Goal: Task Accomplishment & Management: Use online tool/utility

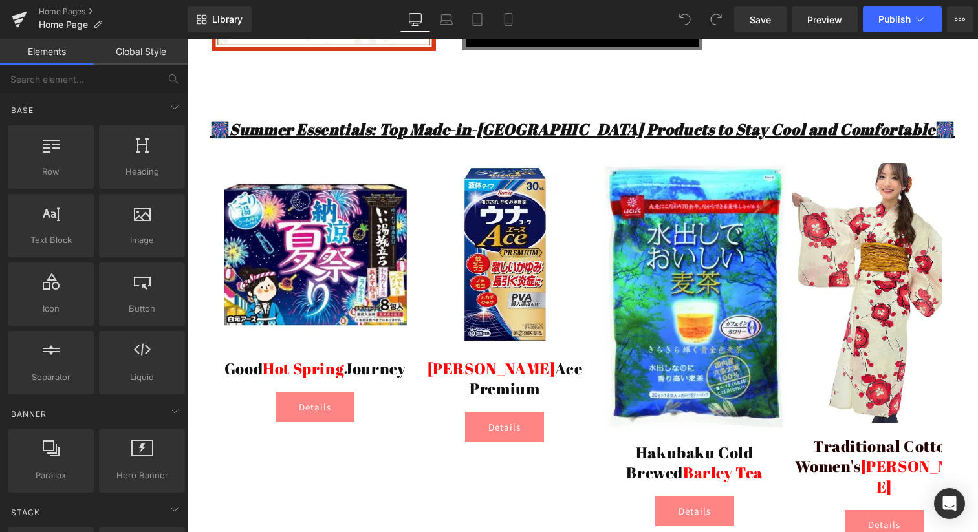
scroll to position [659, 0]
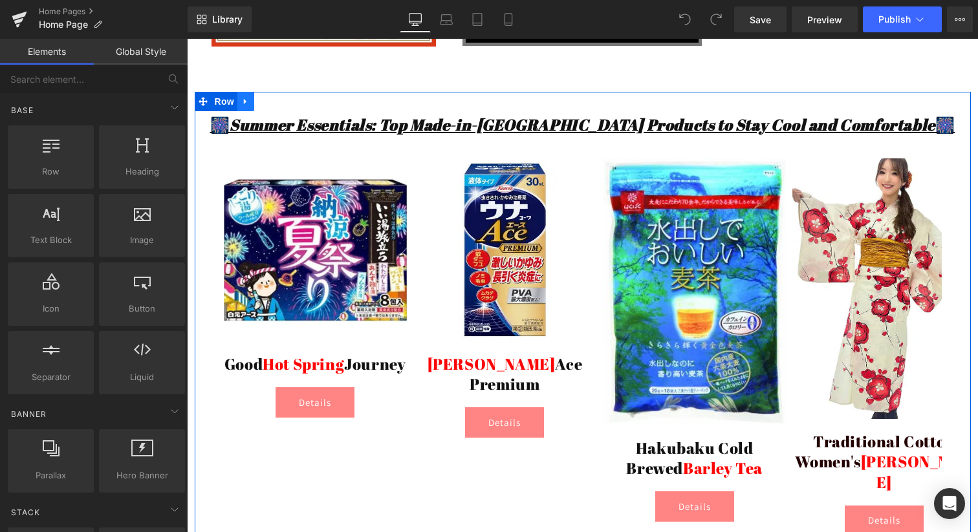
click at [245, 97] on icon at bounding box center [245, 101] width 9 height 10
click at [294, 102] on icon at bounding box center [296, 101] width 9 height 10
click at [205, 102] on icon at bounding box center [203, 101] width 9 height 9
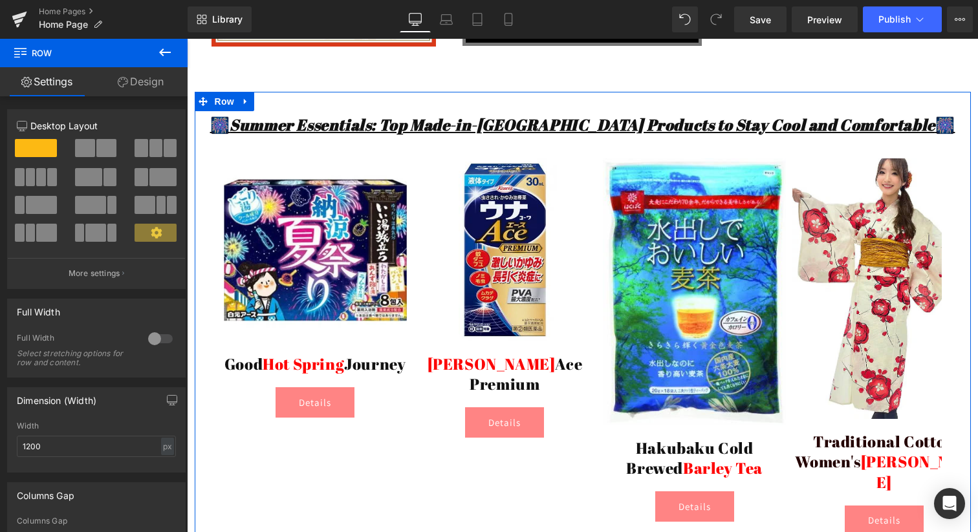
click at [133, 91] on link "Design" at bounding box center [141, 81] width 94 height 29
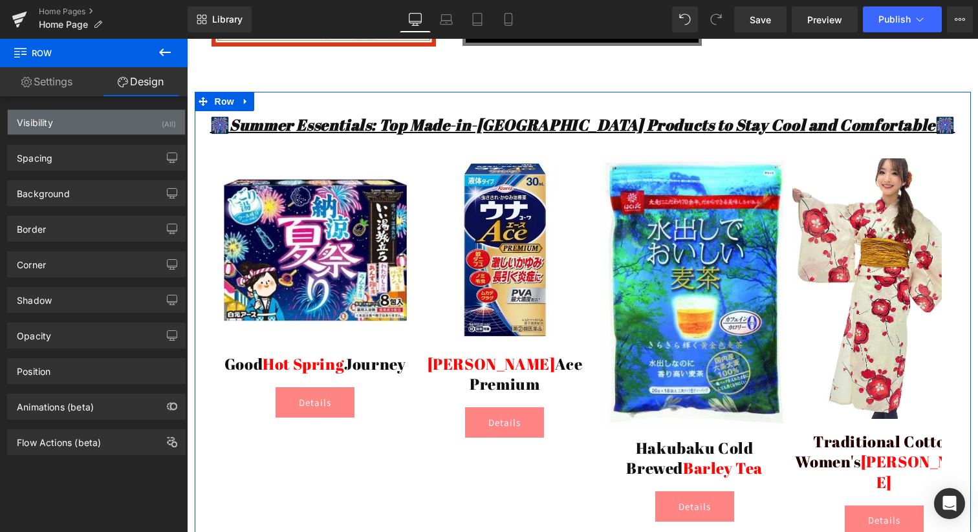
click at [105, 124] on div "Visibility (All)" at bounding box center [96, 122] width 177 height 25
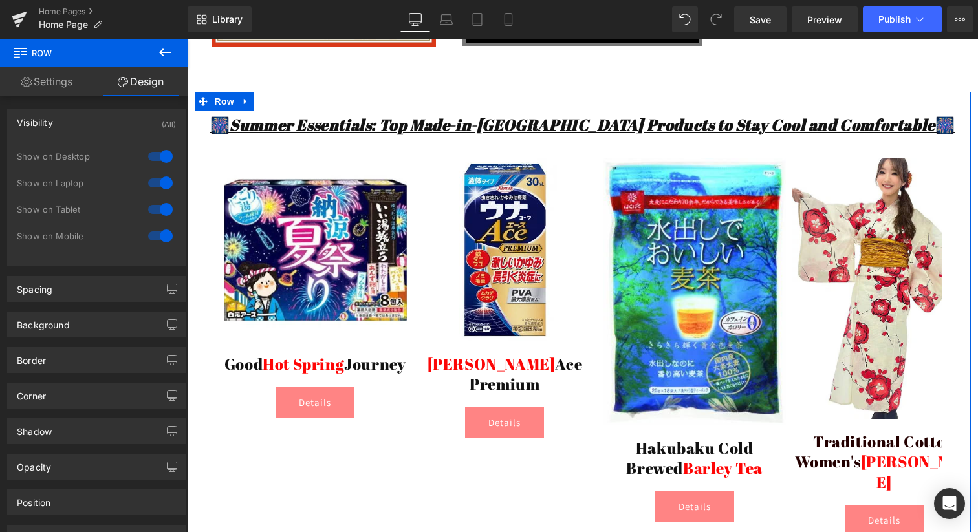
click at [105, 124] on div "Visibility (All)" at bounding box center [96, 122] width 177 height 25
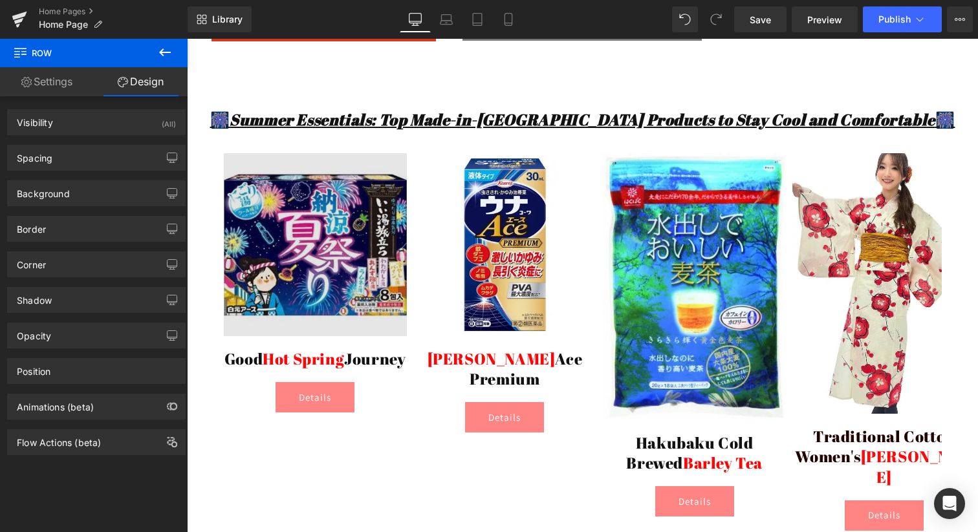
scroll to position [658, 0]
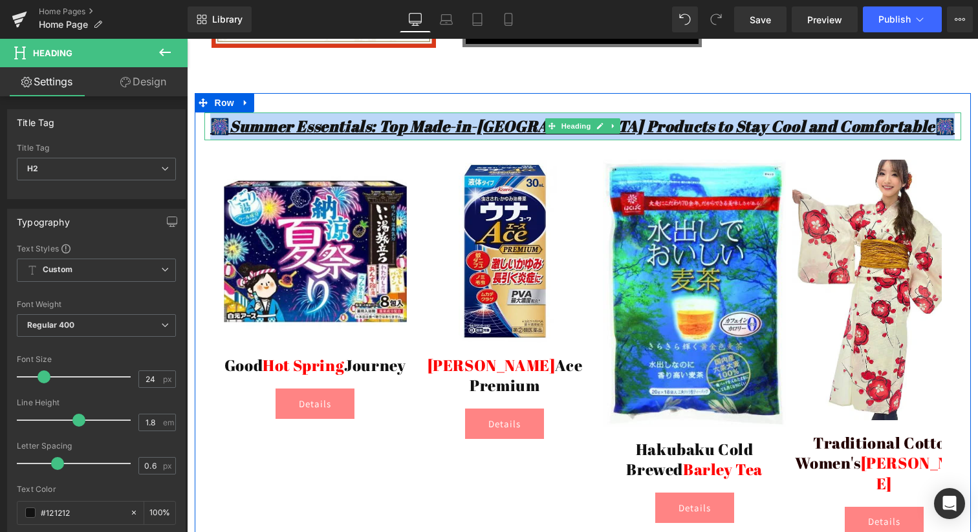
drag, startPoint x: 274, startPoint y: 121, endPoint x: 891, endPoint y: 120, distance: 616.4
click at [891, 120] on u "🎆 Summer Essentials: Top Made-in-[GEOGRAPHIC_DATA] Products to Stay Cool and Co…" at bounding box center [582, 126] width 745 height 21
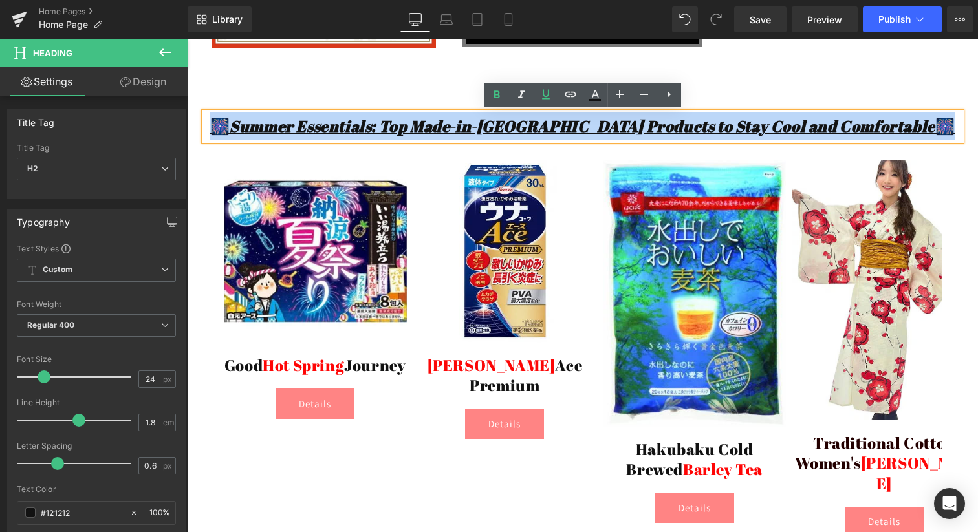
copy u "🎆 Summer Essentials: Top Made-in-[GEOGRAPHIC_DATA] Products to Stay Cool and Co…"
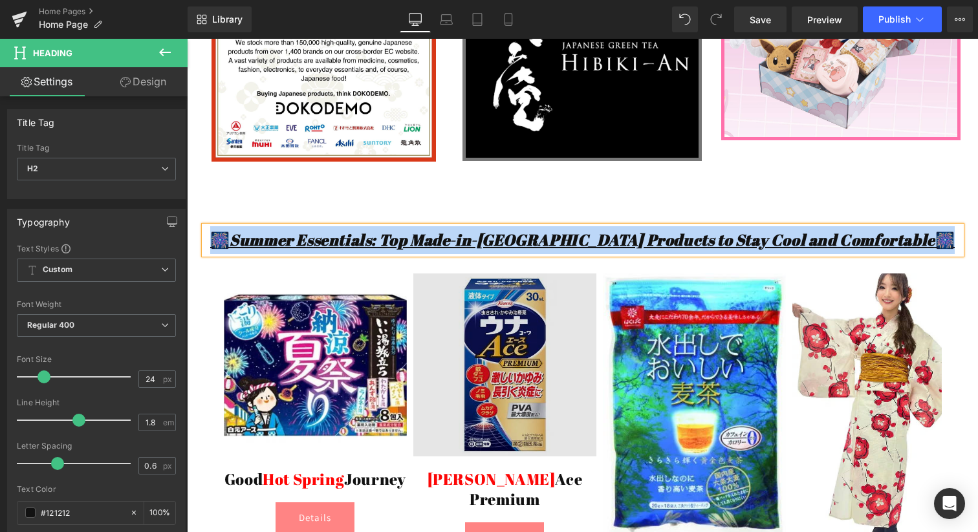
scroll to position [596, 0]
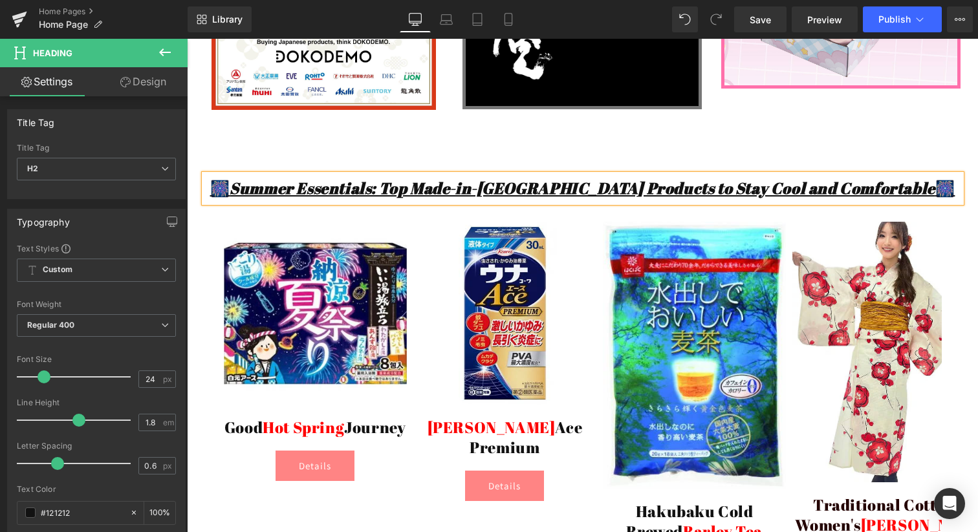
click at [294, 162] on div "🎆 Summer Essentials: Top Made-in-[GEOGRAPHIC_DATA] Products to Stay Cool and Co…" at bounding box center [583, 390] width 776 height 470
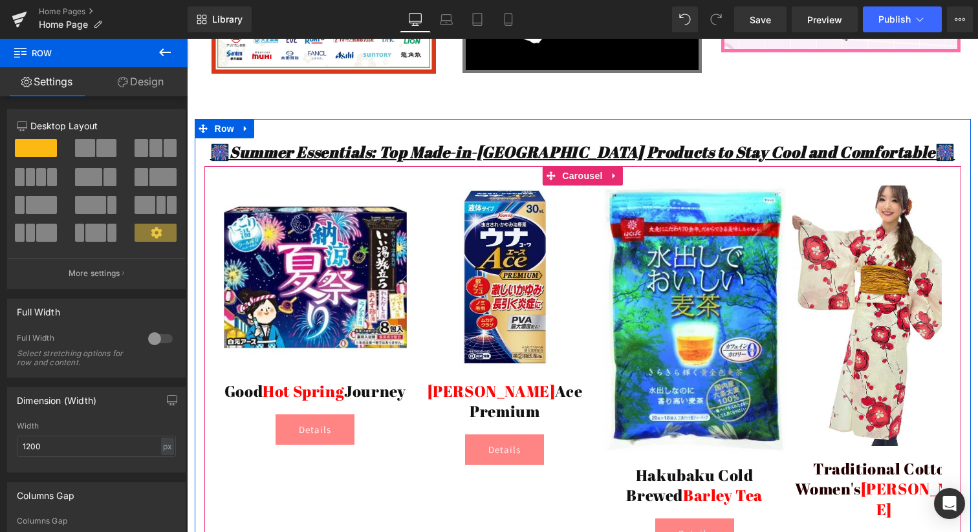
scroll to position [609, 0]
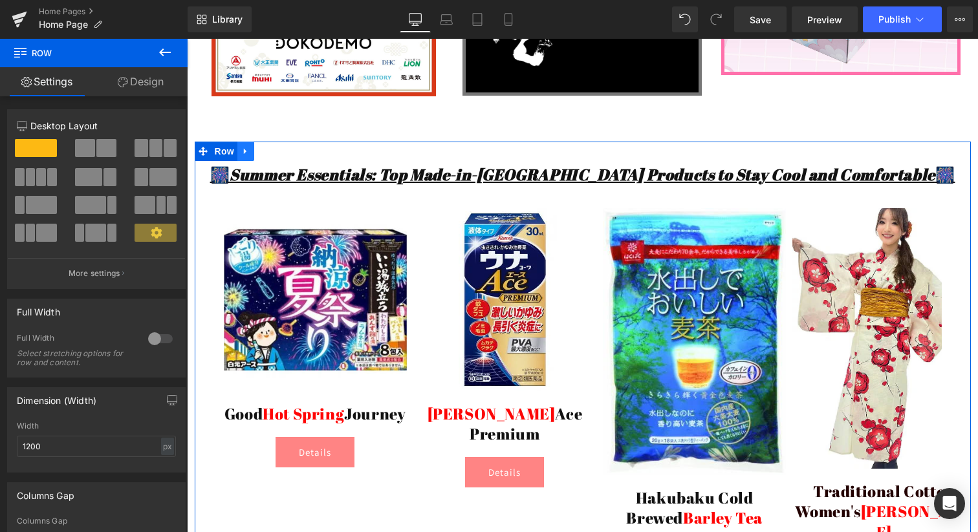
click at [242, 149] on icon at bounding box center [245, 151] width 9 height 10
click at [262, 152] on icon at bounding box center [262, 151] width 9 height 9
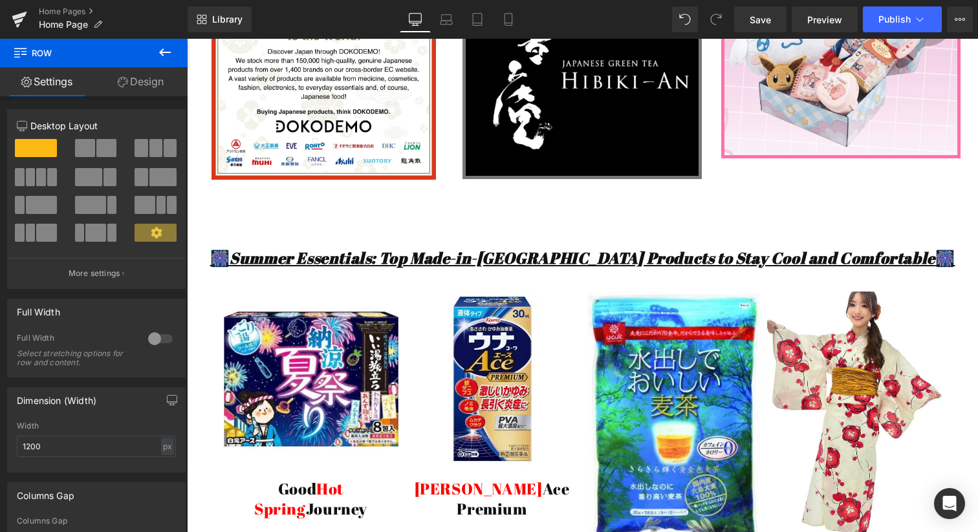
scroll to position [522, 0]
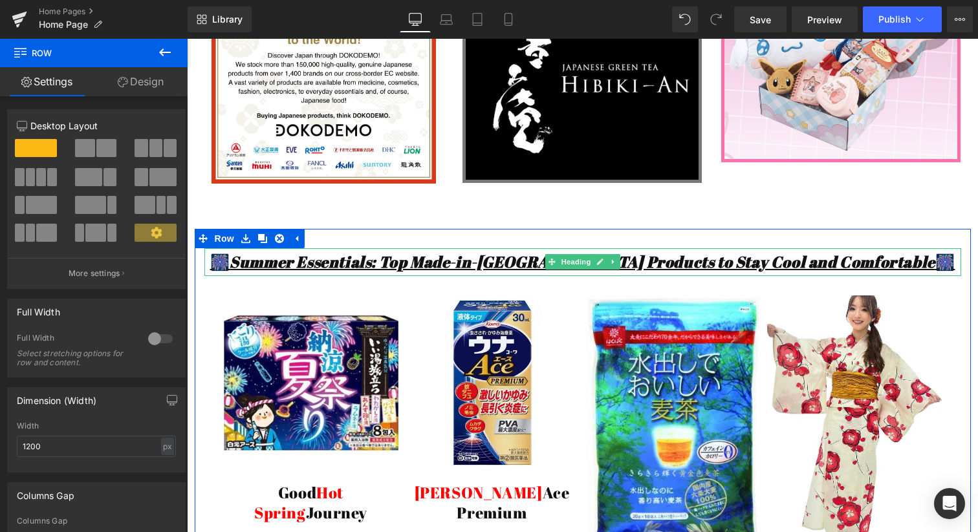
click at [356, 263] on icon "Summer Essentials: Top Made-in-[GEOGRAPHIC_DATA] Products to Stay Cool and Comf…" at bounding box center [583, 262] width 706 height 21
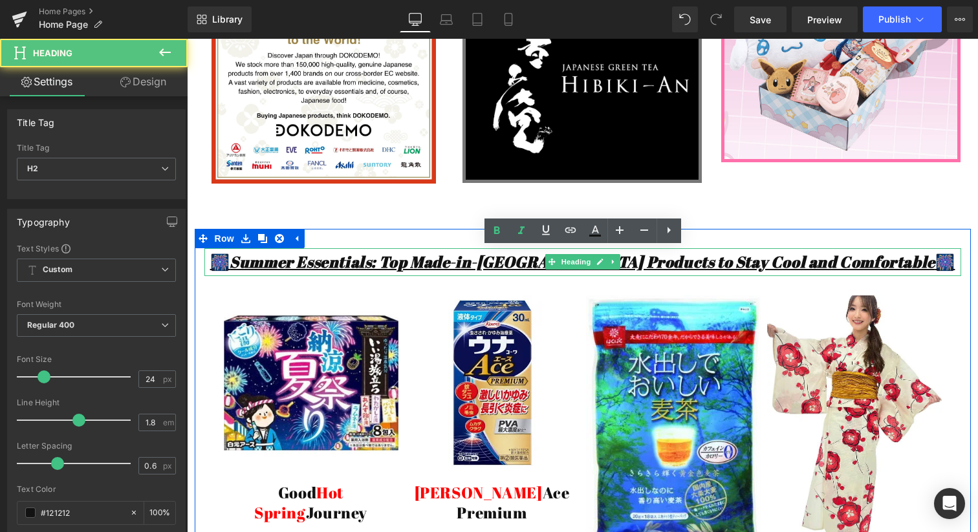
click at [356, 263] on icon "Summer Essentials: Top Made-in-[GEOGRAPHIC_DATA] Products to Stay Cool and Comf…" at bounding box center [583, 262] width 706 height 21
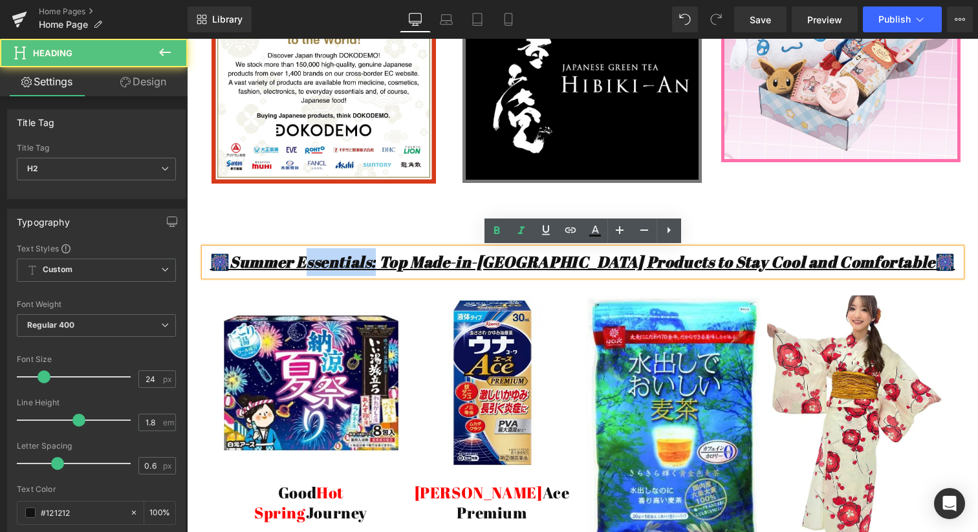
click at [356, 263] on icon "Summer Essentials: Top Made-in-[GEOGRAPHIC_DATA] Products to Stay Cool and Comf…" at bounding box center [583, 262] width 706 height 21
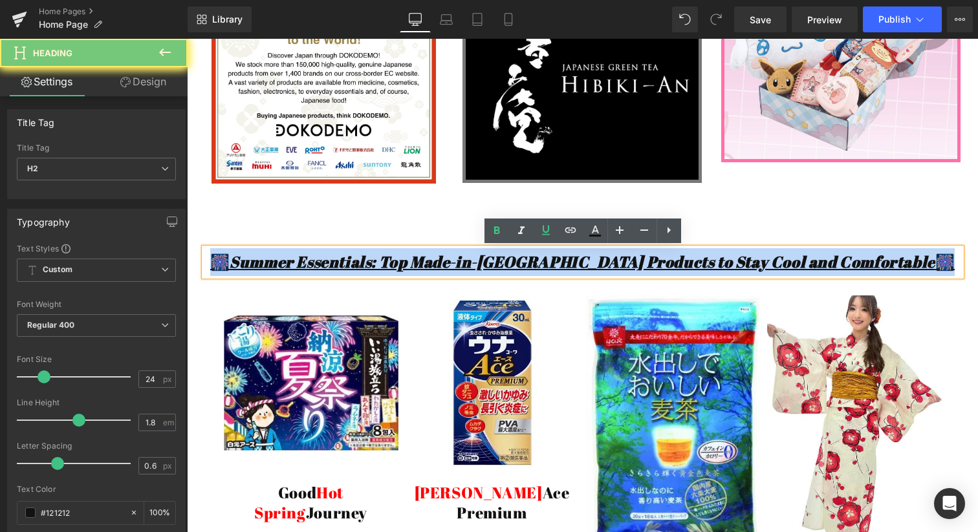
paste div
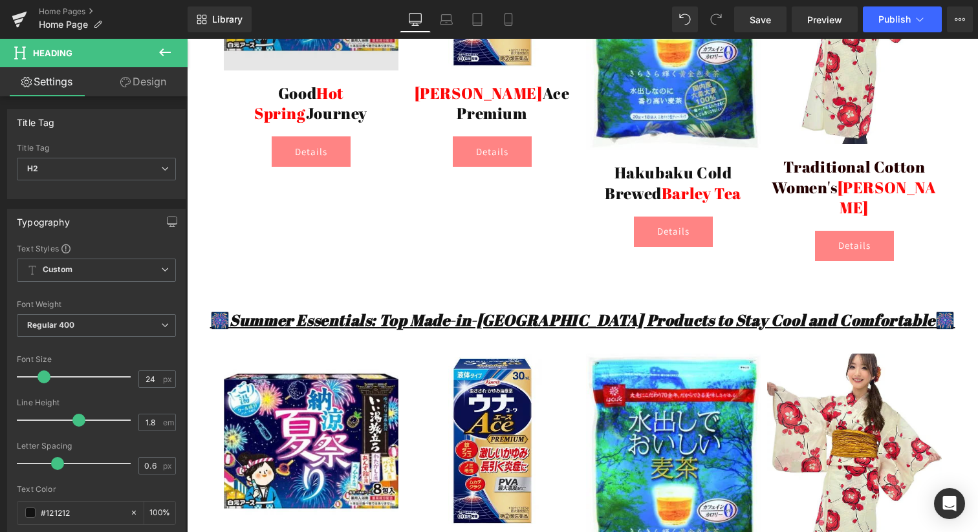
scroll to position [931, 0]
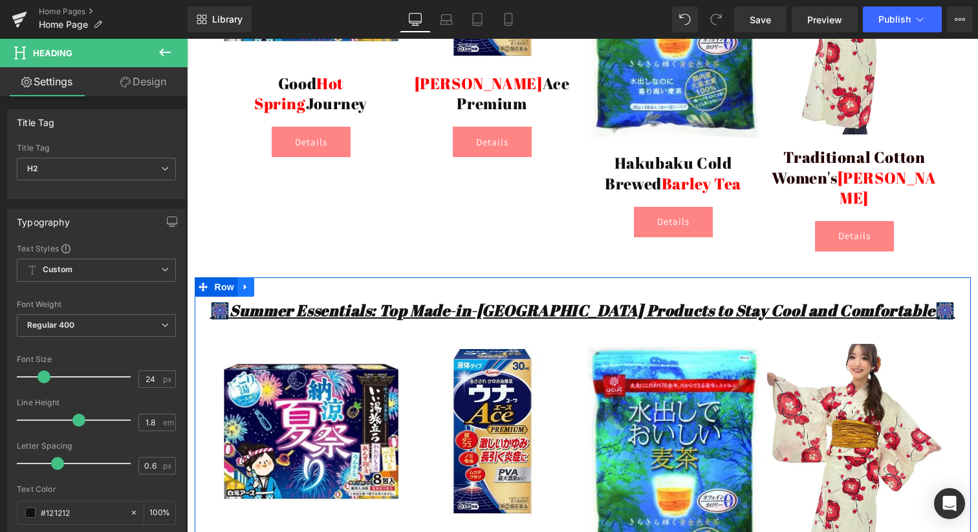
click at [241, 277] on link at bounding box center [245, 286] width 17 height 19
click at [262, 283] on icon at bounding box center [262, 287] width 9 height 9
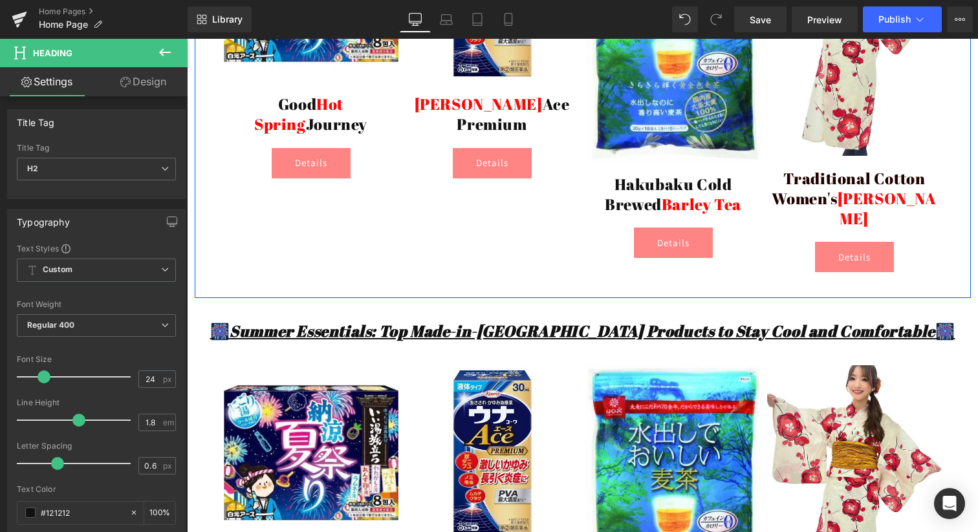
click at [262, 298] on div "🎆 Summer Essentials: Top Made-in-[GEOGRAPHIC_DATA] Products to Stay Cool and Co…" at bounding box center [583, 527] width 776 height 458
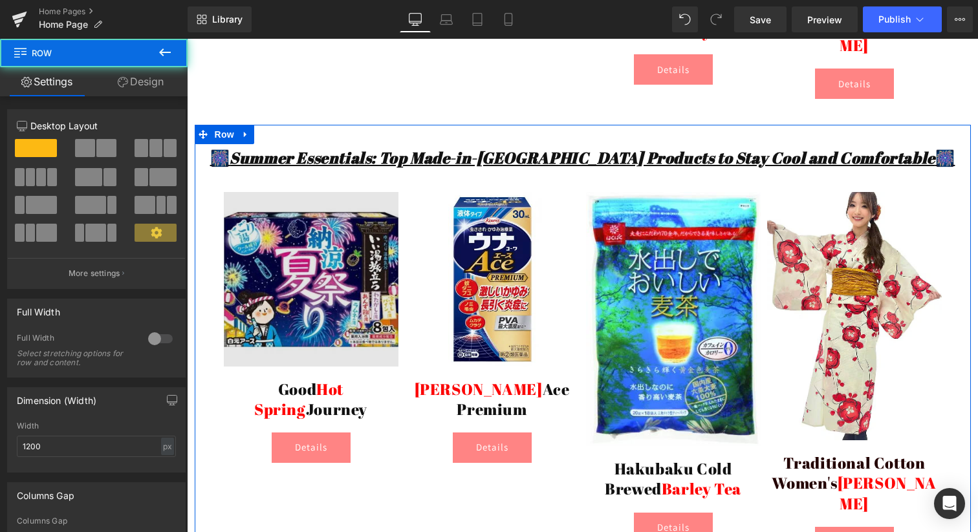
scroll to position [1548, 0]
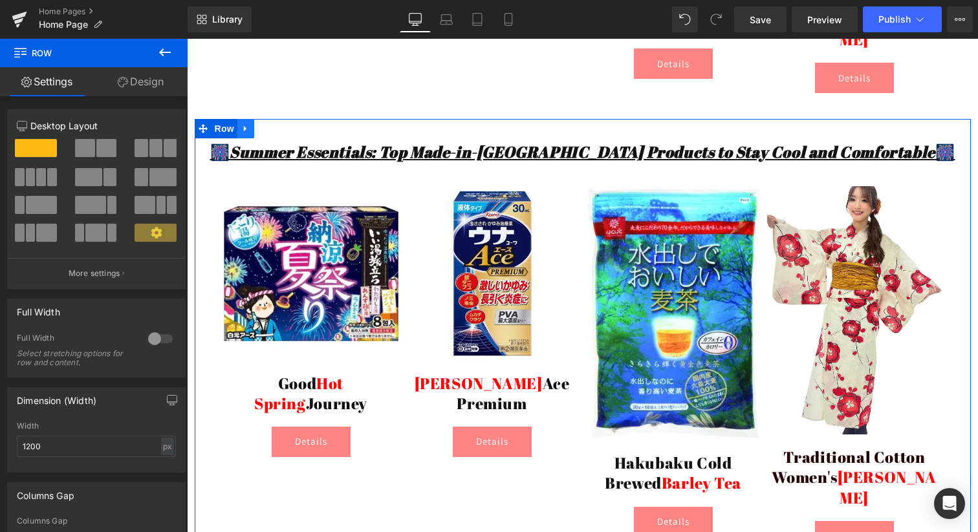
click at [249, 124] on icon at bounding box center [245, 129] width 9 height 10
click at [270, 119] on link at bounding box center [262, 128] width 17 height 19
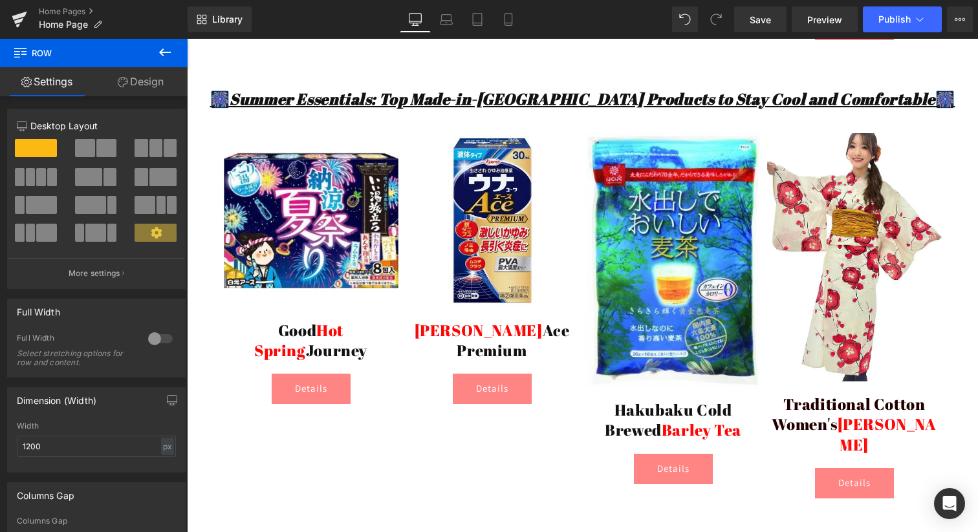
scroll to position [1594, 0]
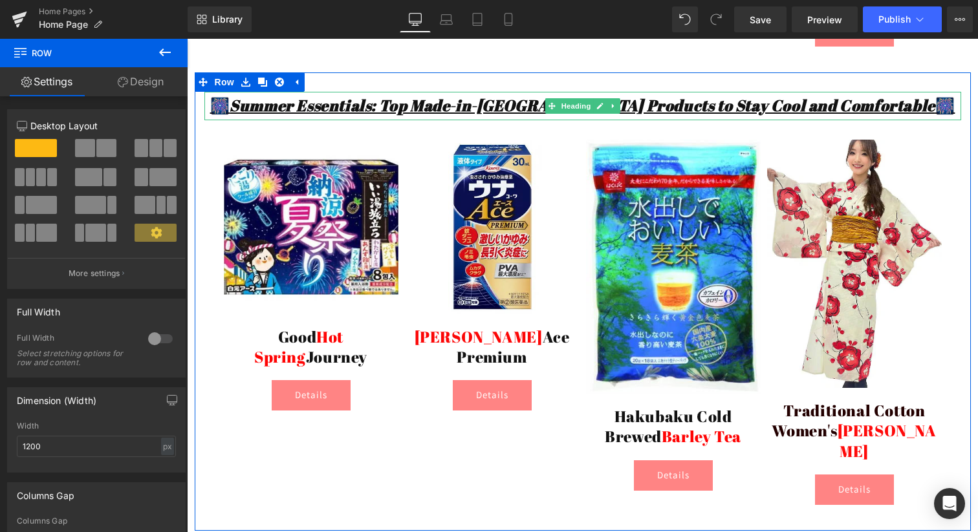
click at [292, 95] on icon "Summer Essentials: Top Made-in-[GEOGRAPHIC_DATA] Products to Stay Cool and Comf…" at bounding box center [583, 105] width 706 height 21
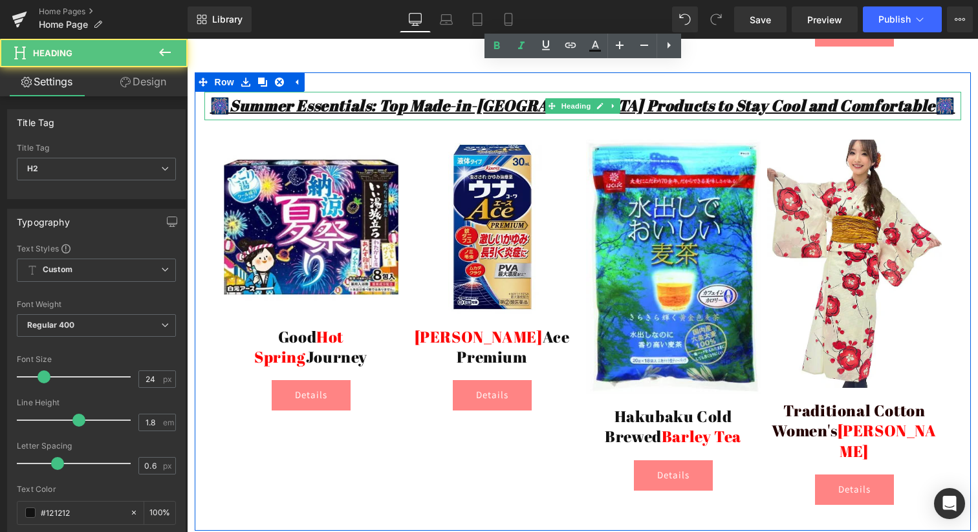
click at [292, 95] on icon "Summer Essentials: Top Made-in-[GEOGRAPHIC_DATA] Products to Stay Cool and Comf…" at bounding box center [583, 105] width 706 height 21
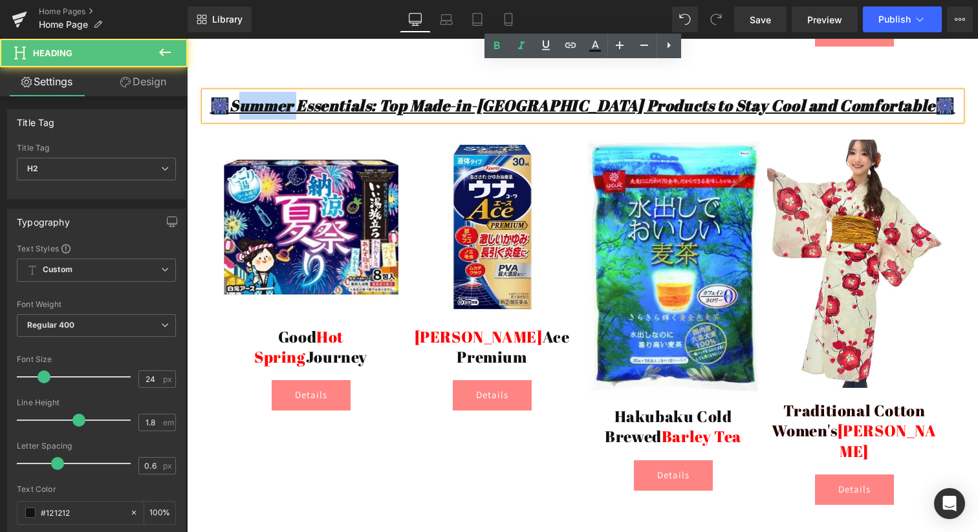
click at [292, 95] on icon "Summer Essentials: Top Made-in-[GEOGRAPHIC_DATA] Products to Stay Cool and Comf…" at bounding box center [583, 105] width 706 height 21
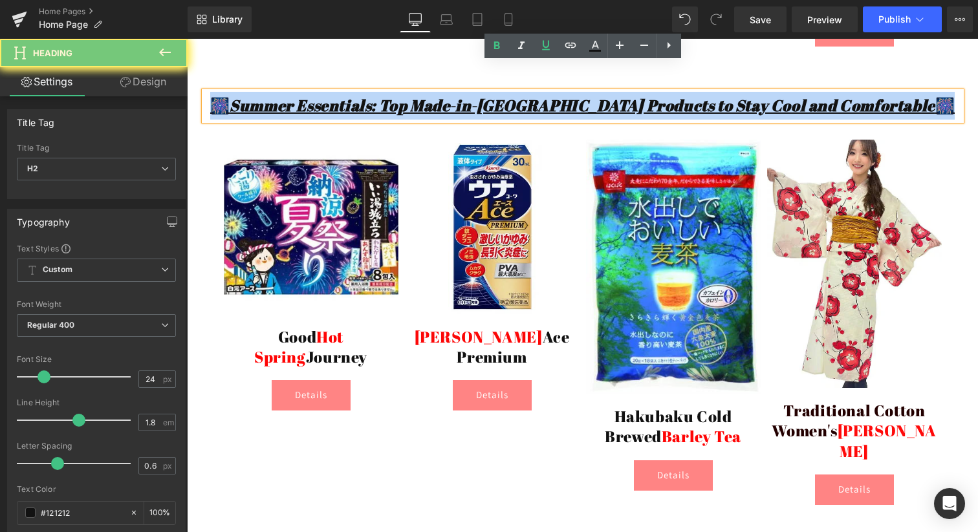
paste div
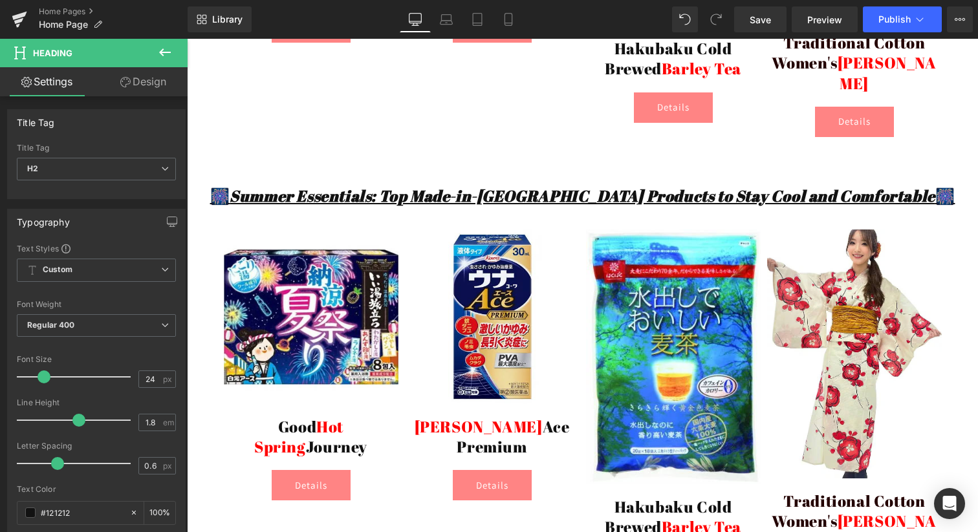
scroll to position [1954, 0]
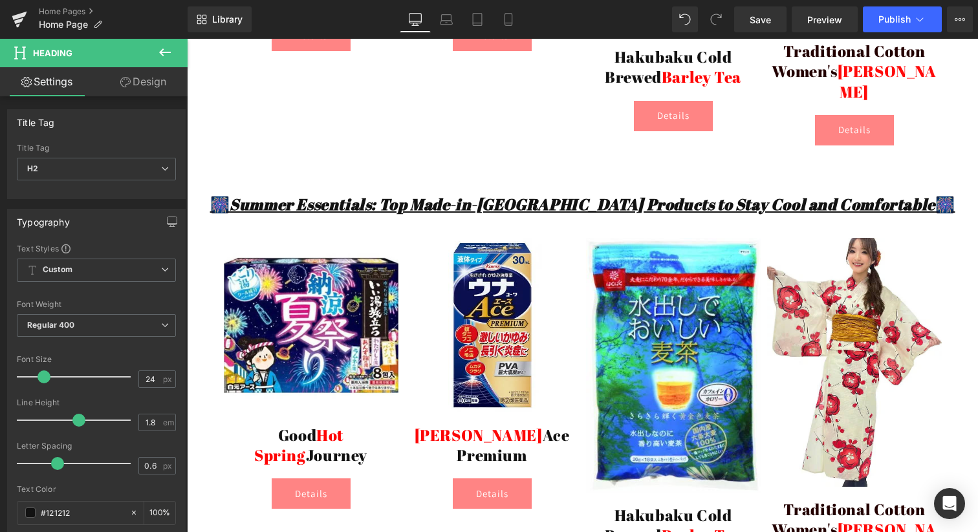
click at [320, 194] on icon "Summer Essentials: Top Made-in-[GEOGRAPHIC_DATA] Products to Stay Cool and Comf…" at bounding box center [583, 204] width 706 height 21
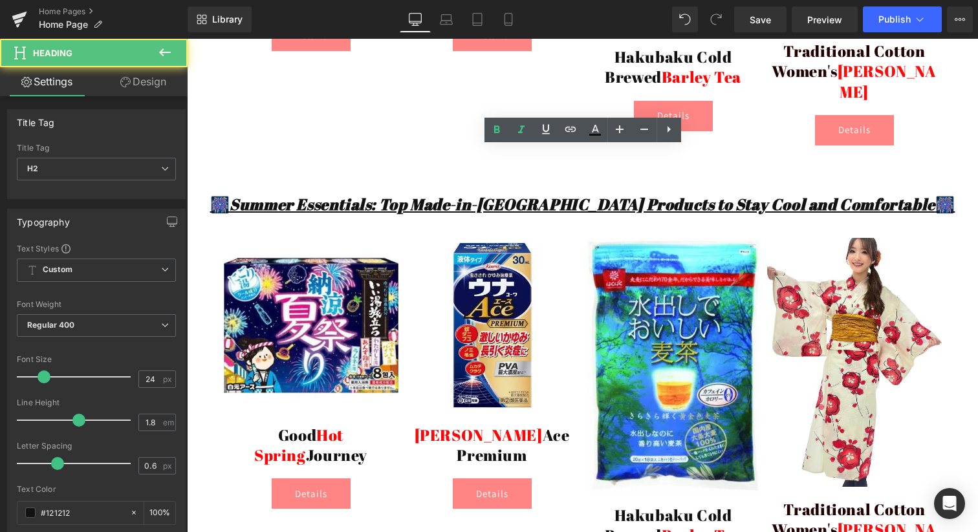
click at [320, 194] on icon "Summer Essentials: Top Made-in-[GEOGRAPHIC_DATA] Products to Stay Cool and Comf…" at bounding box center [583, 204] width 706 height 21
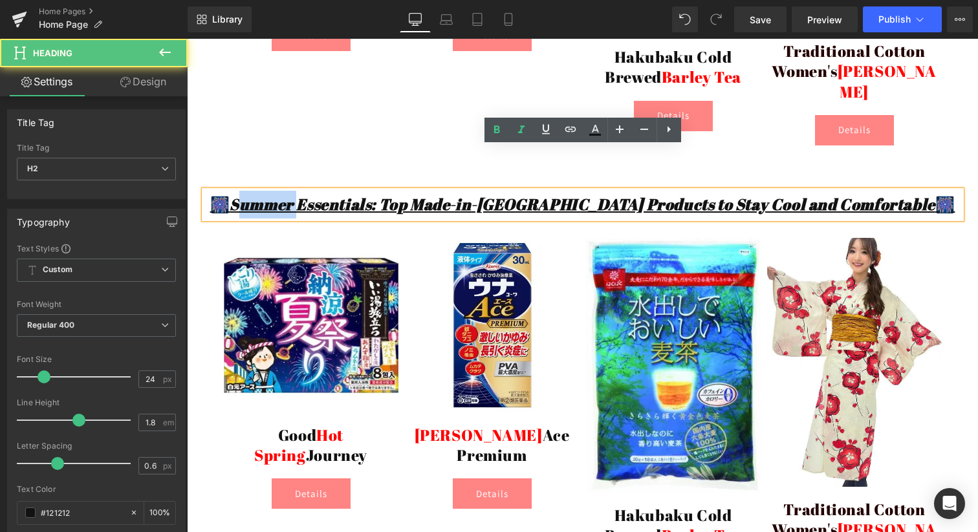
click at [320, 194] on icon "Summer Essentials: Top Made-in-[GEOGRAPHIC_DATA] Products to Stay Cool and Comf…" at bounding box center [583, 204] width 706 height 21
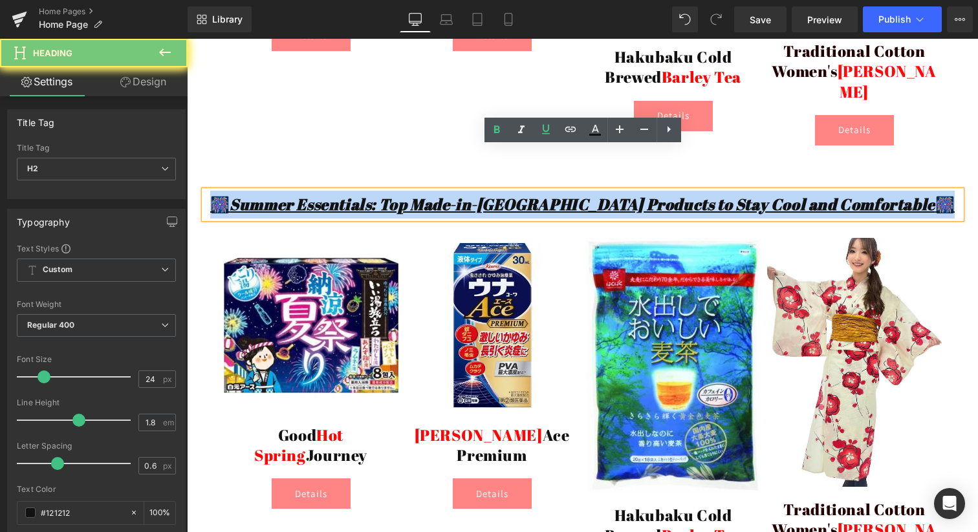
paste div
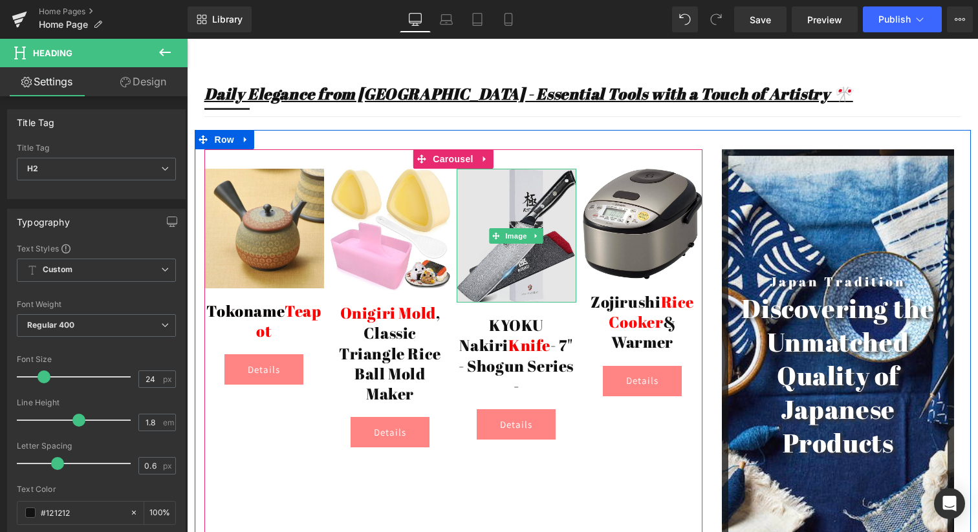
scroll to position [5347, 0]
